Goal: Communication & Community: Share content

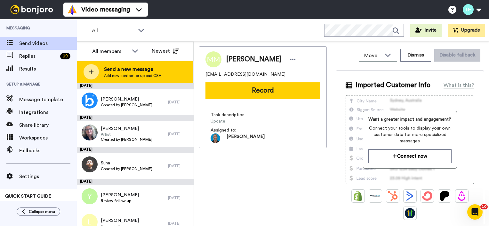
click at [96, 69] on div at bounding box center [90, 71] width 15 height 15
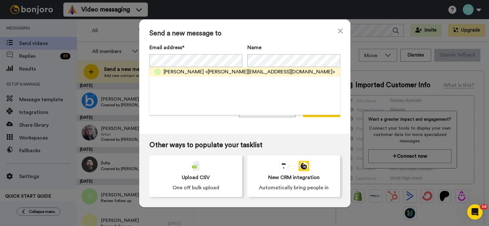
click at [205, 72] on span "<[PERSON_NAME][EMAIL_ADDRESS][DOMAIN_NAME]>" at bounding box center [270, 72] width 130 height 8
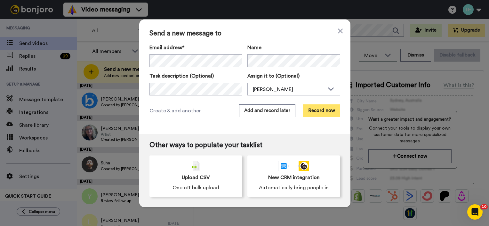
click at [319, 109] on button "Record now" at bounding box center [321, 111] width 37 height 13
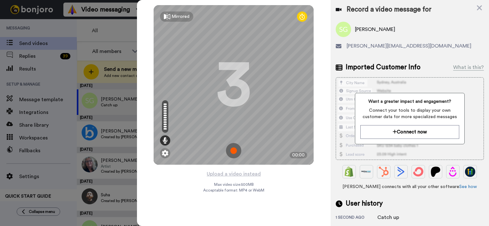
click at [231, 151] on img at bounding box center [233, 150] width 15 height 15
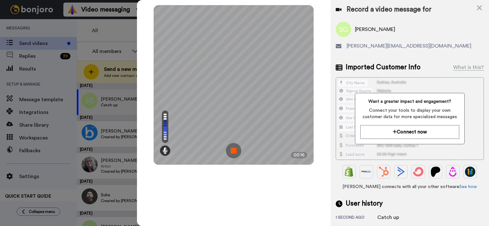
click at [235, 152] on img at bounding box center [233, 150] width 15 height 15
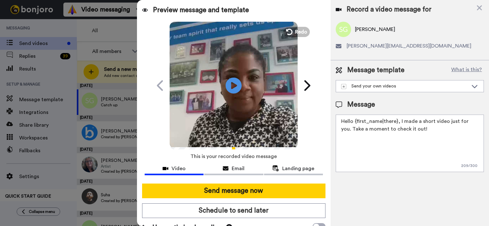
click at [395, 120] on textarea "Hello {first_name|there}, I made a short video just for you. Take a moment to c…" at bounding box center [409, 144] width 148 height 58
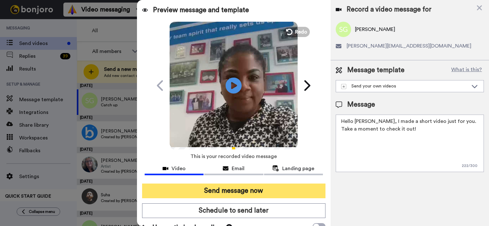
type textarea "Hello Sarah, I made a short video just for you. Take a moment to check it out!"
click at [262, 188] on button "Send message now" at bounding box center [233, 191] width 183 height 15
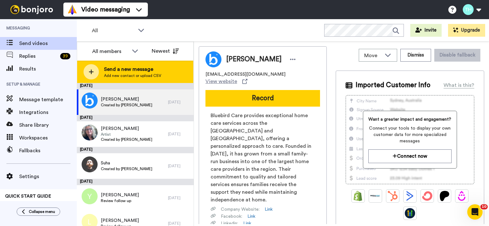
click at [151, 67] on span "Send a new message" at bounding box center [132, 70] width 57 height 8
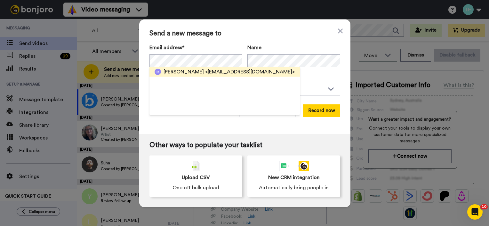
click at [178, 73] on span "Mihiri Perera" at bounding box center [183, 72] width 40 height 8
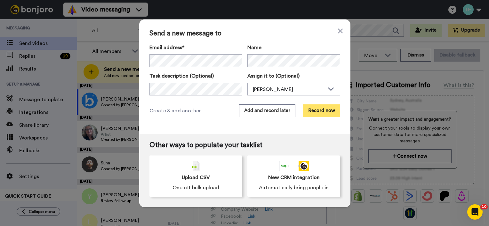
click at [310, 110] on button "Record now" at bounding box center [321, 111] width 37 height 13
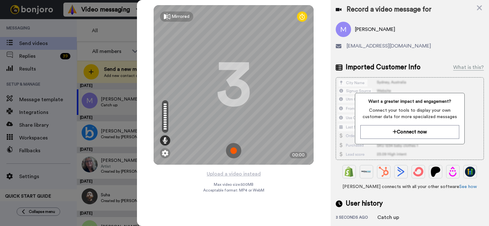
click at [235, 152] on img at bounding box center [233, 150] width 15 height 15
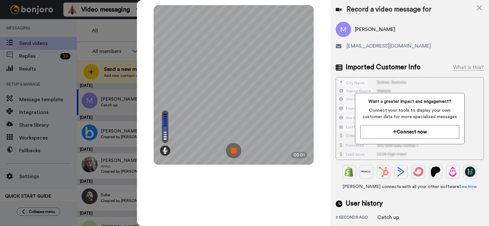
click at [234, 150] on img at bounding box center [233, 150] width 15 height 15
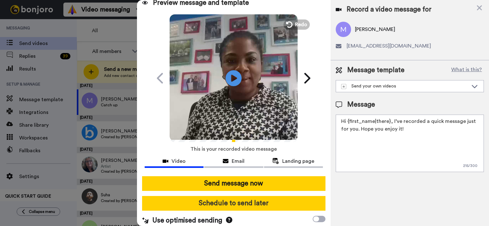
scroll to position [11, 0]
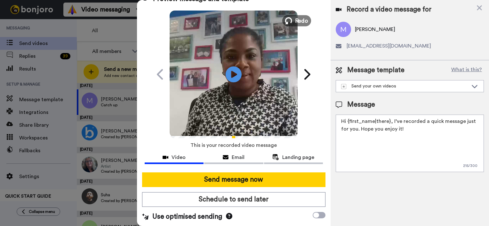
click at [295, 20] on span "Redo" at bounding box center [301, 20] width 13 height 8
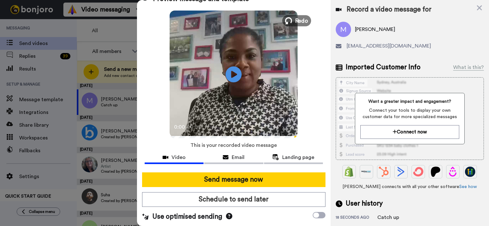
scroll to position [0, 0]
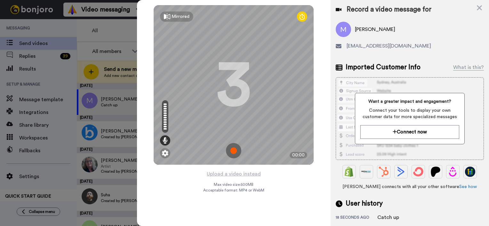
click at [232, 148] on img at bounding box center [233, 150] width 15 height 15
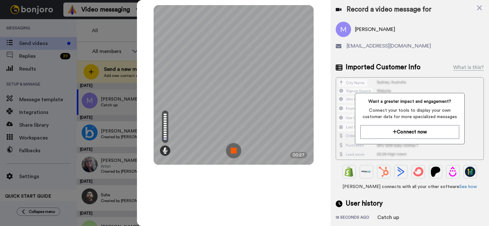
click at [233, 149] on img at bounding box center [233, 150] width 15 height 15
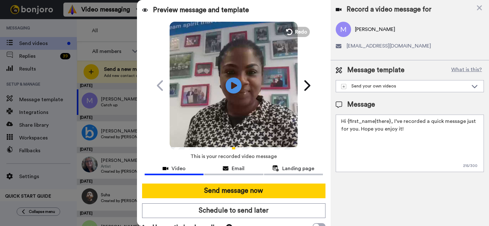
click at [388, 121] on textarea "Hi {first_name|there}, I’ve recorded a quick message just for you. Hope you enj…" at bounding box center [409, 144] width 148 height 58
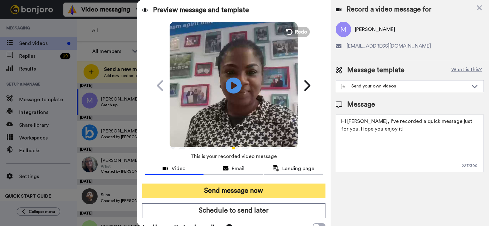
type textarea "Hi Mihiri, I’ve recorded a quick message just for you. Hope you enjoy it!"
click at [239, 188] on button "Send message now" at bounding box center [233, 191] width 183 height 15
